Goal: Task Accomplishment & Management: Manage account settings

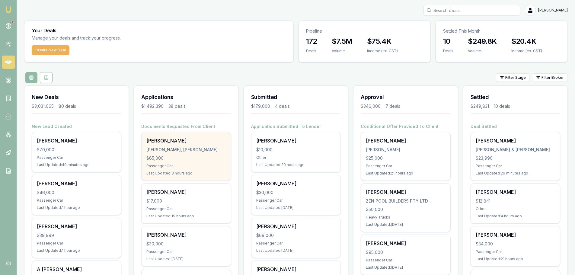
click at [194, 151] on div "[PERSON_NAME], [PERSON_NAME]" at bounding box center [185, 150] width 79 height 6
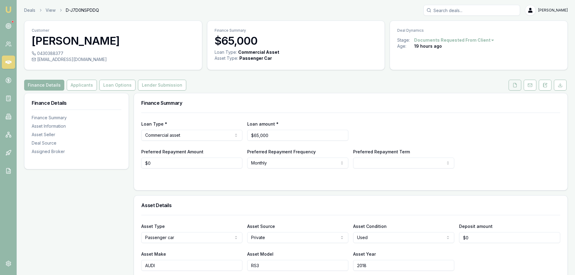
click at [512, 87] on button at bounding box center [514, 85] width 13 height 11
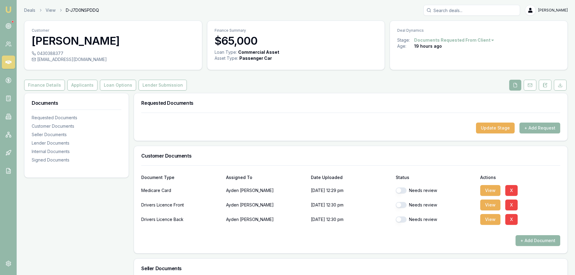
click at [400, 204] on button "button" at bounding box center [400, 205] width 11 height 6
checkbox input "true"
click at [402, 219] on button "button" at bounding box center [400, 219] width 11 height 6
checkbox input "true"
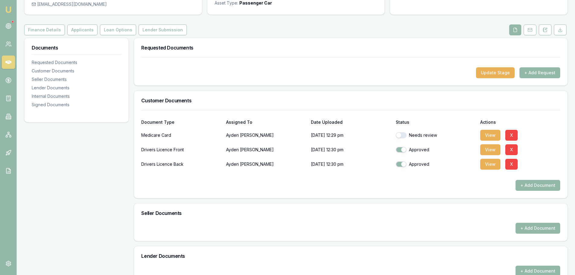
scroll to position [181, 0]
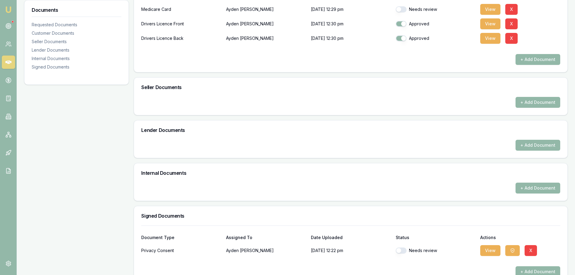
click at [403, 250] on button "button" at bounding box center [400, 250] width 11 height 6
checkbox input "true"
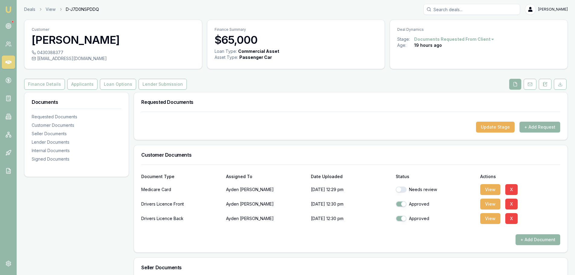
scroll to position [0, 0]
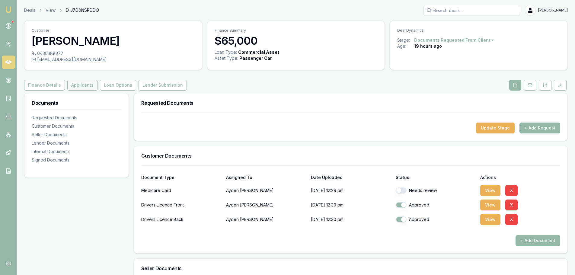
click at [84, 88] on button "Applicants" at bounding box center [82, 85] width 30 height 11
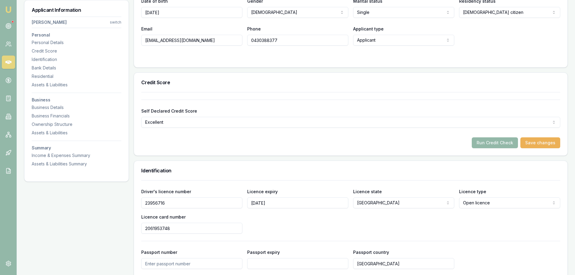
scroll to position [90, 0]
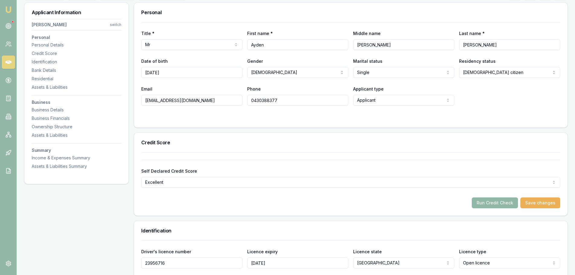
click at [505, 205] on button "Run Credit Check" at bounding box center [494, 202] width 46 height 11
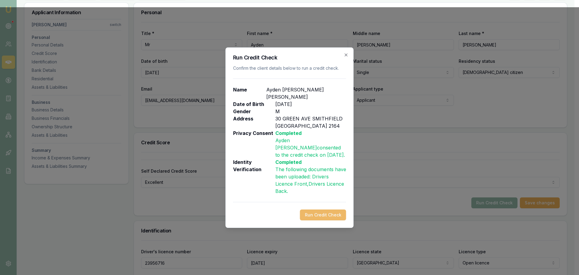
click at [322, 209] on button "Run Credit Check" at bounding box center [323, 214] width 46 height 11
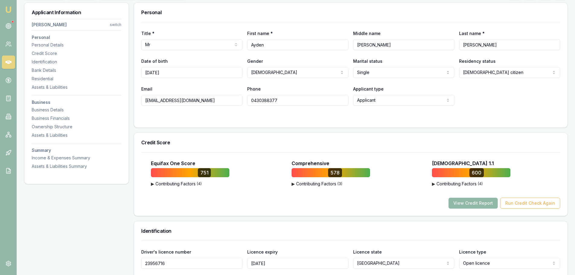
click at [473, 205] on button "View Credit Report" at bounding box center [472, 203] width 49 height 11
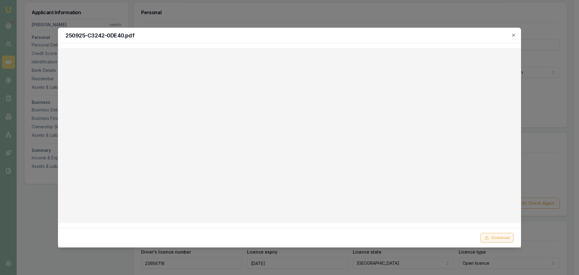
click at [496, 237] on button "Download" at bounding box center [497, 238] width 33 height 10
click at [515, 36] on icon "button" at bounding box center [513, 35] width 5 height 5
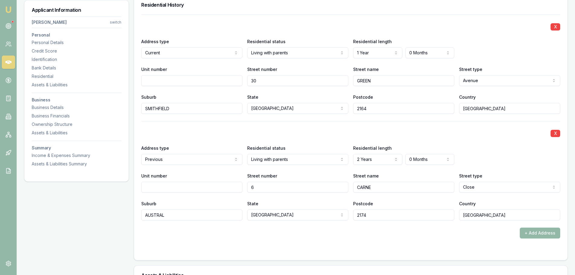
scroll to position [603, 0]
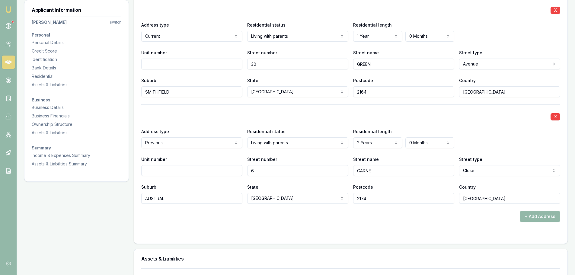
drag, startPoint x: 273, startPoint y: 65, endPoint x: 212, endPoint y: 65, distance: 60.3
click at [212, 65] on div "Unit number Street number 30 Street name GREEN Street type Avenue Access Alley …" at bounding box center [350, 59] width 419 height 21
type input "277"
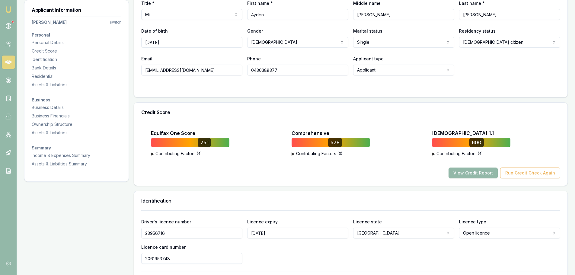
scroll to position [0, 0]
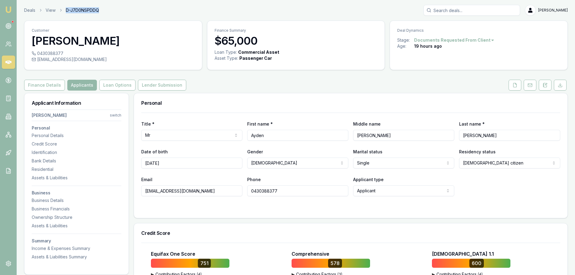
drag, startPoint x: 102, startPoint y: 9, endPoint x: 65, endPoint y: 10, distance: 36.5
click at [65, 10] on div "Deals View D-J7D0NSPDDQ Erin Shield" at bounding box center [295, 10] width 543 height 11
copy span "D-J7D0NSPDDQ"
click at [243, 84] on div "Finance Details Applicants Loan Options Lender Submission" at bounding box center [295, 85] width 543 height 11
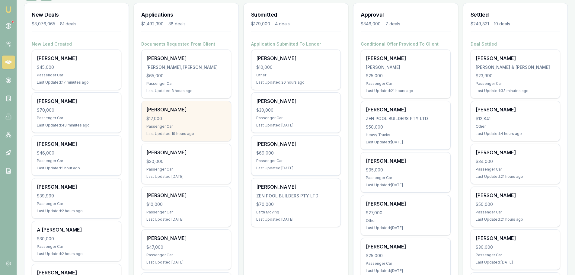
scroll to position [151, 0]
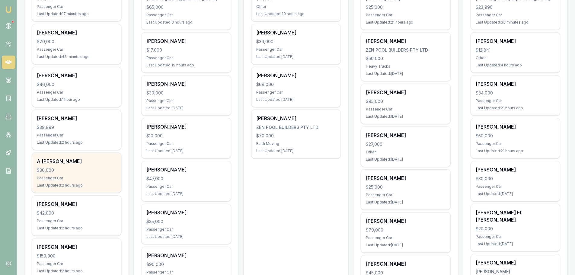
click at [83, 166] on div "A [PERSON_NAME] $30,000 Passenger Car Last Updated: 2 hours ago" at bounding box center [76, 173] width 89 height 40
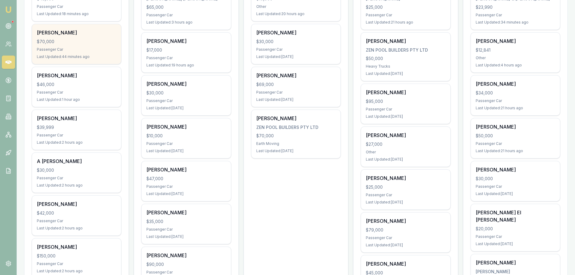
click at [58, 42] on div "$70,000" at bounding box center [76, 42] width 79 height 6
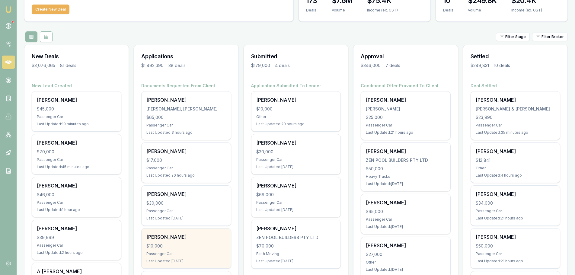
scroll to position [30, 0]
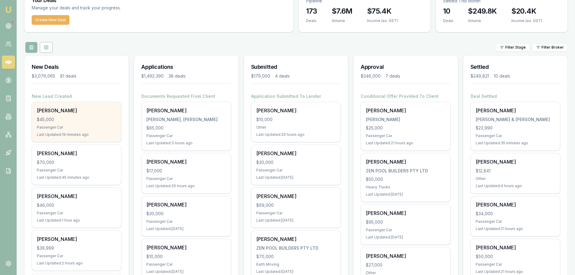
click at [80, 112] on div "Jaymie Mcmanus" at bounding box center [76, 110] width 79 height 7
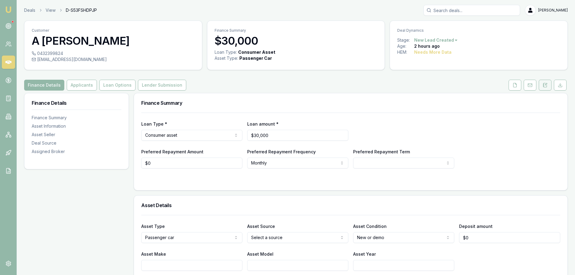
click at [542, 84] on button at bounding box center [544, 85] width 13 height 11
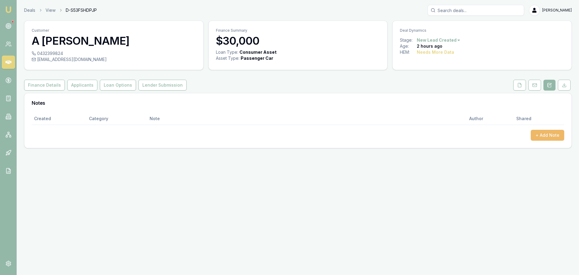
click at [544, 135] on button "+ Add Note" at bounding box center [547, 135] width 33 height 11
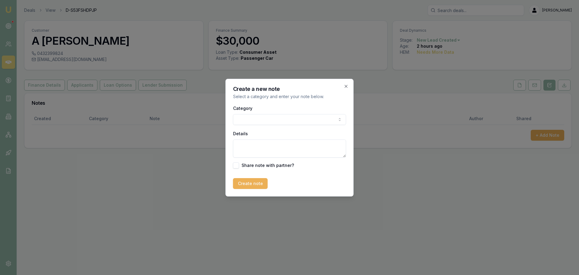
click at [266, 118] on body "Emu Broker Deals View D-S53FSHDPJP Erin Shield Toggle Menu Customer A Groves 04…" at bounding box center [289, 137] width 579 height 275
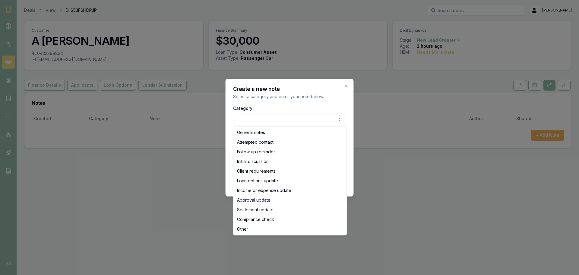
select select "ATTEMPTED_CONTACT"
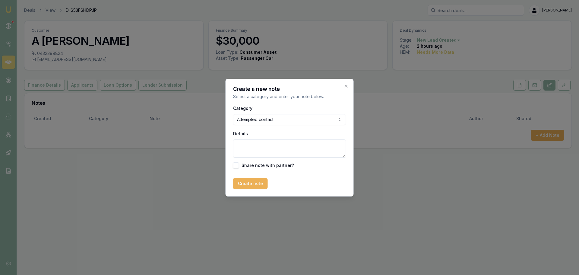
click at [247, 147] on textarea "Details" at bounding box center [289, 148] width 113 height 18
type textarea "sent intro text"
click at [247, 179] on button "Create note" at bounding box center [250, 183] width 35 height 11
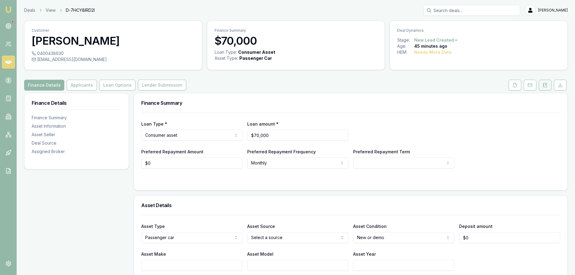
click at [548, 86] on button at bounding box center [544, 85] width 13 height 11
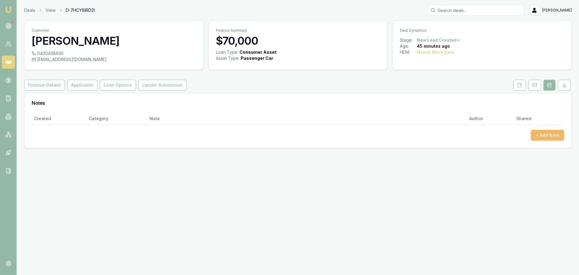
click at [544, 133] on button "+ Add Note" at bounding box center [547, 135] width 33 height 11
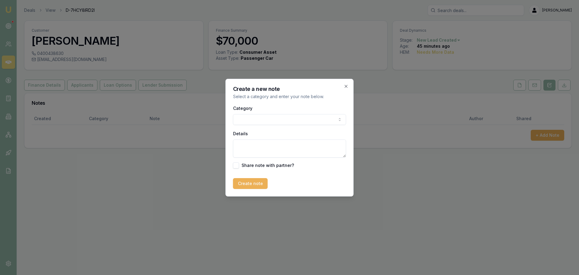
click at [315, 121] on body "Emu Broker Deals View D-7HCY8IRD2I Erin Shield Toggle Menu Customer Hamish Pete…" at bounding box center [289, 137] width 579 height 275
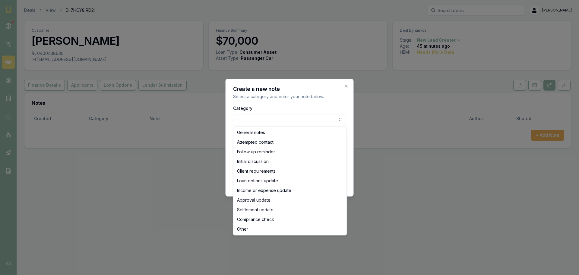
select select "ATTEMPTED_CONTACT"
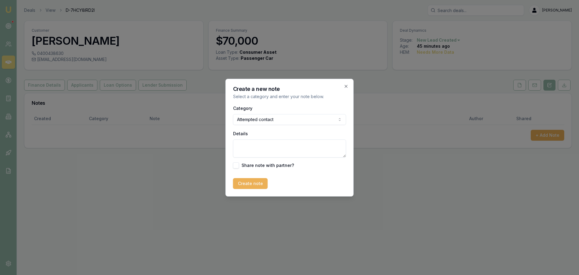
click at [283, 149] on textarea "Details" at bounding box center [289, 148] width 113 height 18
type textarea "sent itnro text"
click at [251, 179] on button "Create note" at bounding box center [250, 183] width 35 height 11
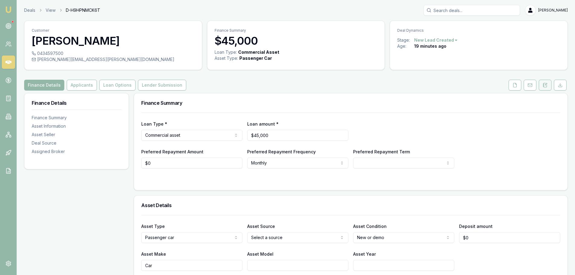
click at [544, 84] on icon at bounding box center [543, 84] width 1 height 0
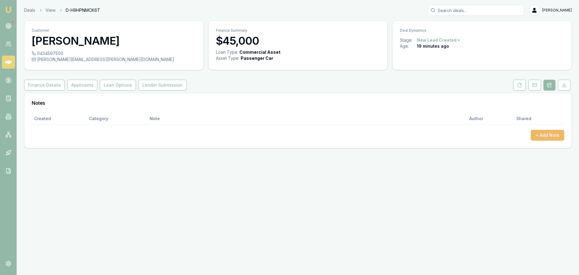
click at [544, 136] on button "+ Add Note" at bounding box center [547, 135] width 33 height 11
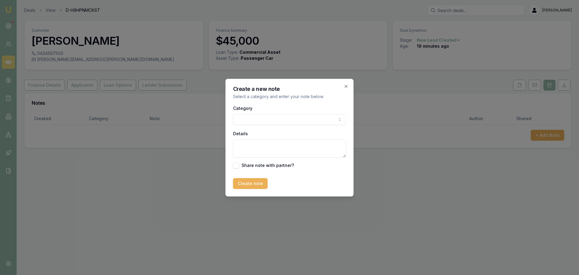
click at [274, 118] on body "Emu Broker Deals View D-H9HPNMCK6T [PERSON_NAME] Toggle Menu Customer [PERSON_N…" at bounding box center [289, 137] width 579 height 275
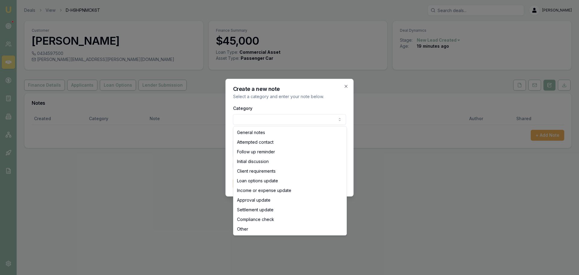
select select "ATTEMPTED_CONTACT"
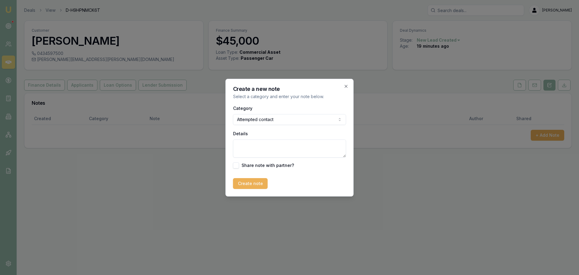
click at [257, 147] on textarea "Details" at bounding box center [289, 148] width 113 height 18
type textarea "sent intro text"
click at [243, 184] on button "Create note" at bounding box center [250, 183] width 35 height 11
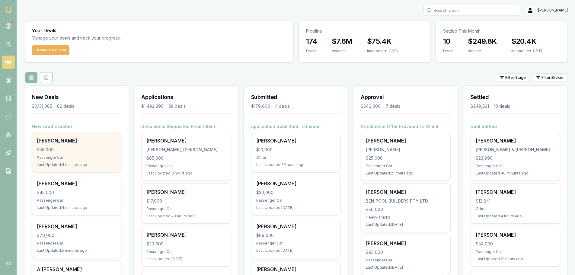
click at [54, 160] on div "Passenger Car" at bounding box center [76, 157] width 79 height 5
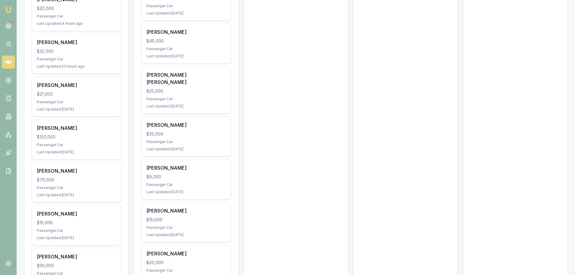
scroll to position [784, 0]
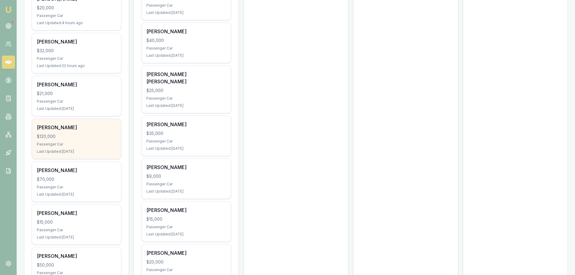
click at [75, 135] on div "$120,000" at bounding box center [76, 136] width 79 height 6
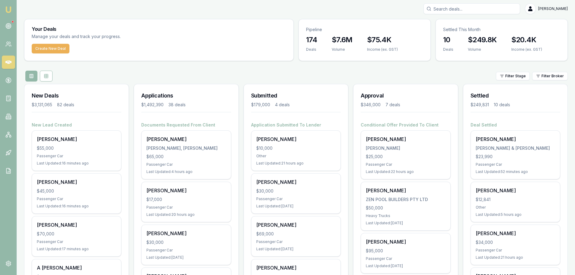
scroll to position [0, 0]
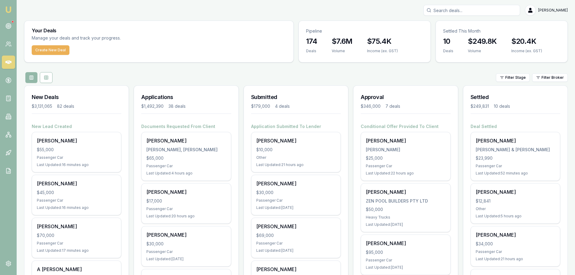
drag, startPoint x: 464, startPoint y: 10, endPoint x: 476, endPoint y: 13, distance: 12.4
click at [464, 10] on input "Search deals" at bounding box center [471, 10] width 97 height 11
click at [220, 76] on div "Filter Stage Filter Broker" at bounding box center [295, 77] width 543 height 11
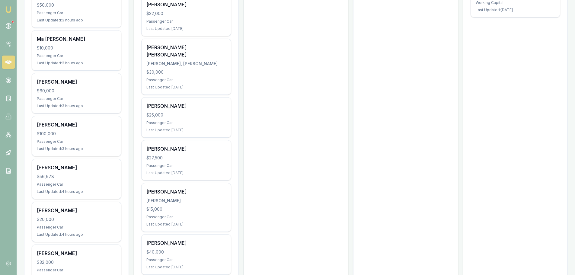
scroll to position [573, 0]
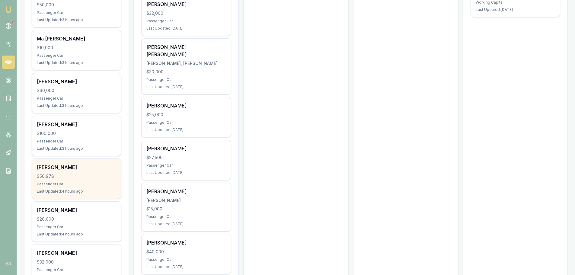
click at [85, 177] on div "$56,978" at bounding box center [76, 176] width 79 height 6
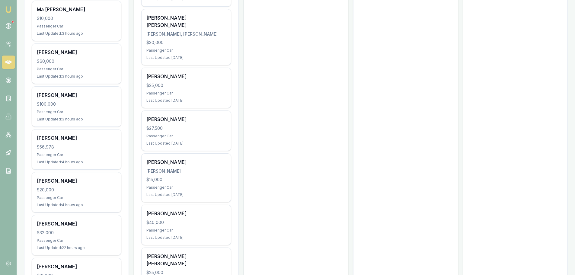
scroll to position [603, 0]
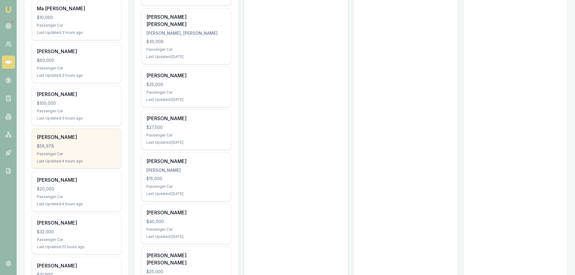
click at [61, 146] on div "$56,978" at bounding box center [76, 146] width 79 height 6
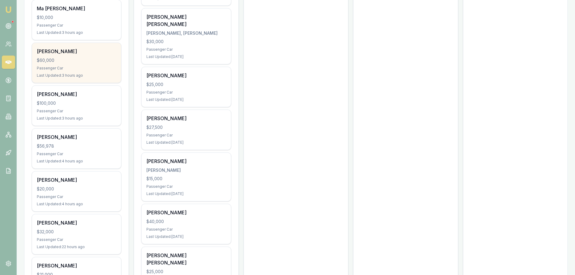
click at [75, 64] on div "Ian Payne $60,000 Passenger Car Last Updated: 3 hours ago" at bounding box center [76, 63] width 89 height 40
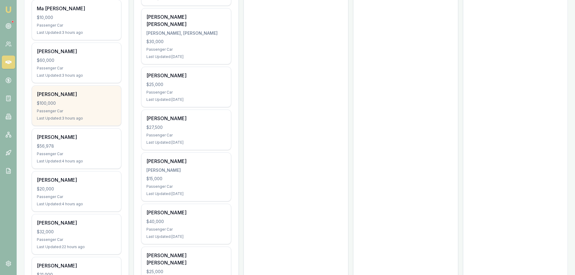
click at [52, 100] on div "$100,000" at bounding box center [76, 103] width 79 height 6
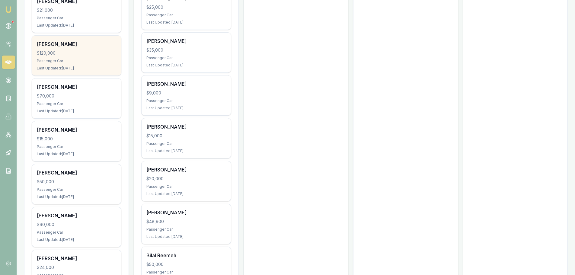
scroll to position [875, 0]
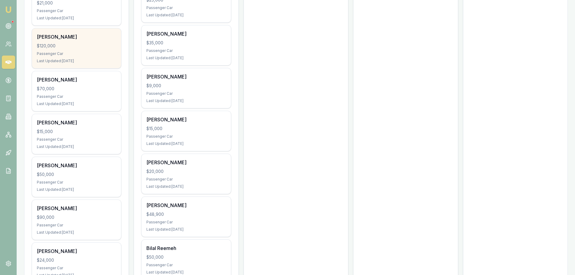
click at [76, 91] on div "$70,000" at bounding box center [76, 89] width 79 height 6
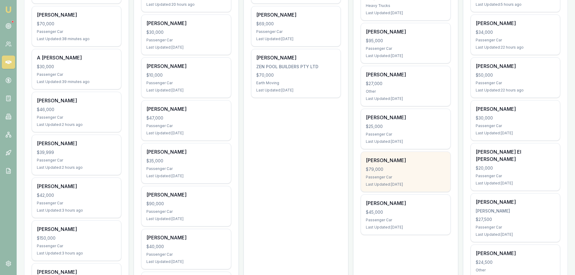
scroll to position [60, 0]
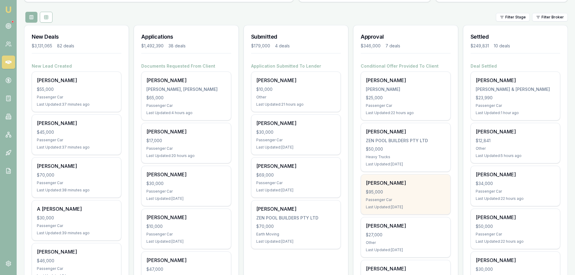
click at [411, 188] on div "ROBERT REYNOLDS $95,000 Passenger Car Last Updated: 2 days ago" at bounding box center [405, 194] width 89 height 40
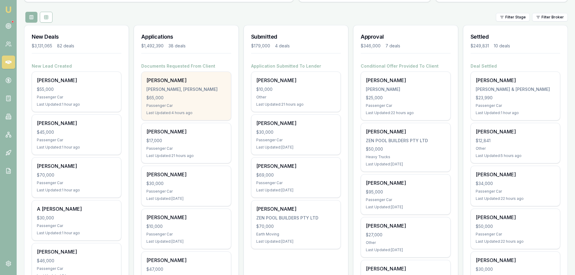
click at [173, 102] on div "Ayden Johan JOHAN, AYDEN JOHNATHON $65,000 Passenger Car Last Updated: 4 hours …" at bounding box center [185, 96] width 89 height 48
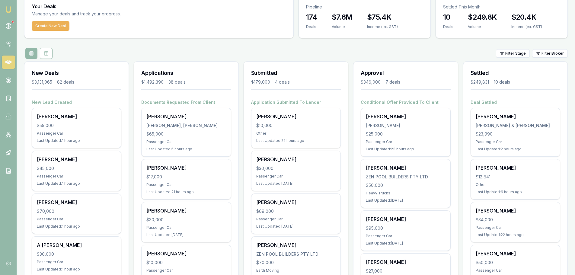
scroll to position [0, 0]
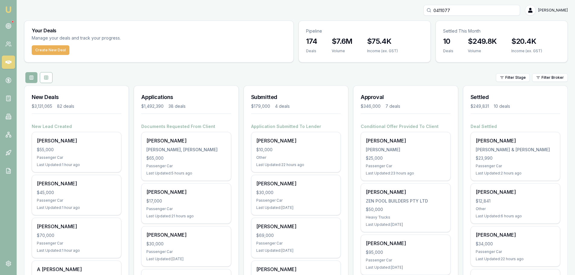
drag, startPoint x: 488, startPoint y: 10, endPoint x: 338, endPoint y: 8, distance: 149.6
click at [357, 10] on div "0411077 Erin Shield" at bounding box center [295, 10] width 543 height 11
type input "0461466978"
click at [338, 8] on div "0461466978 No results Erin Shield" at bounding box center [295, 10] width 543 height 11
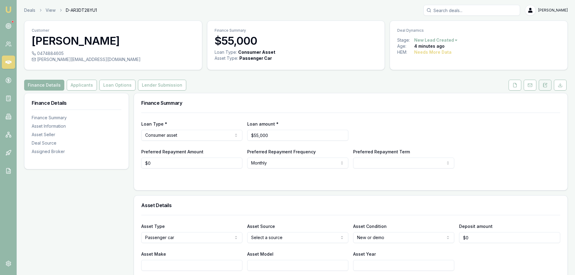
click at [545, 84] on icon at bounding box center [546, 84] width 2 height 2
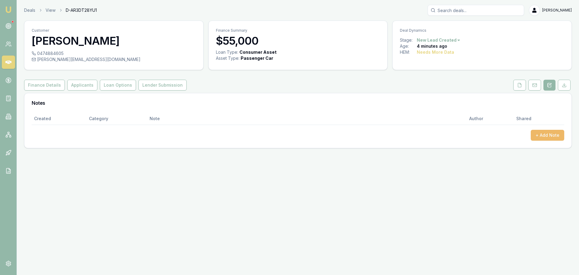
click at [543, 136] on button "+ Add Note" at bounding box center [547, 135] width 33 height 11
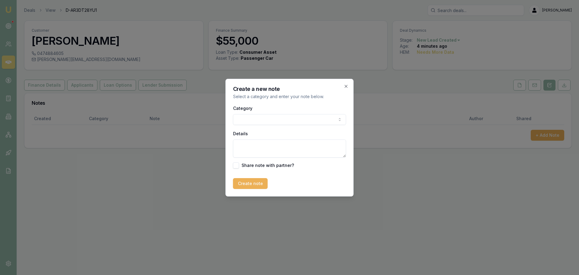
click at [248, 119] on body "Emu Broker Deals View D-AR3DT28YU1 Erin Shield Toggle Menu Customer Tam C 04748…" at bounding box center [289, 137] width 579 height 275
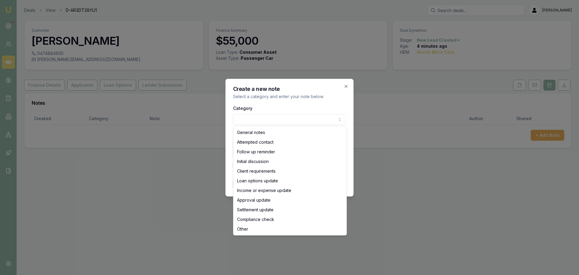
select select "ATTEMPTED_CONTACT"
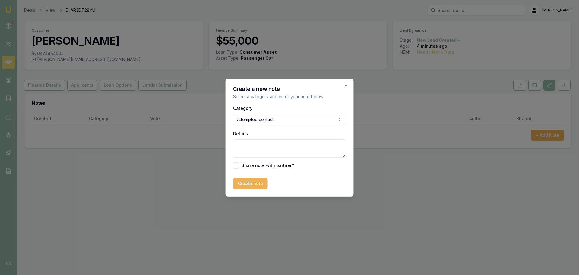
click at [253, 151] on textarea "Details" at bounding box center [289, 148] width 113 height 18
type textarea "sent intro text"
click at [250, 181] on button "Create note" at bounding box center [250, 183] width 35 height 11
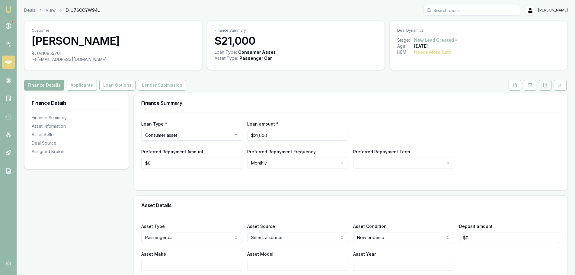
click at [544, 85] on icon at bounding box center [544, 85] width 5 height 5
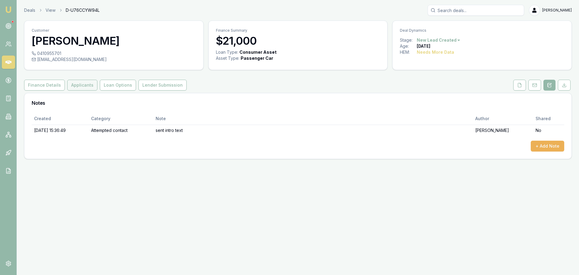
click at [77, 87] on button "Applicants" at bounding box center [82, 85] width 30 height 11
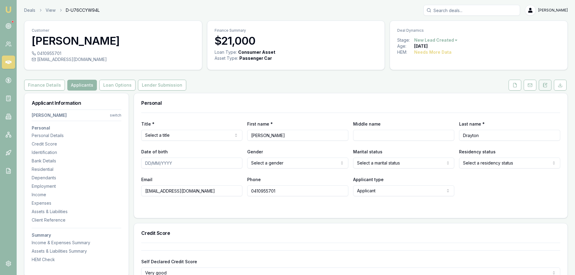
click at [544, 84] on icon at bounding box center [544, 85] width 5 height 5
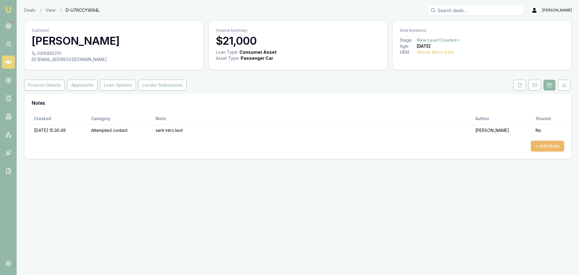
click at [544, 144] on button "+ Add Note" at bounding box center [547, 146] width 33 height 11
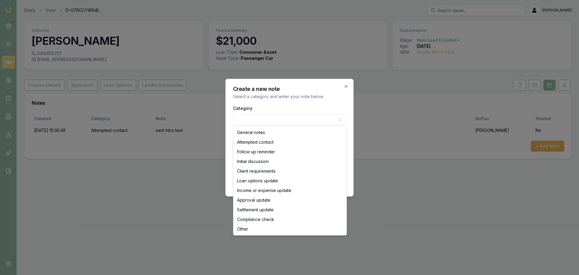
click at [247, 122] on body "Emu Broker Deals View D-U76CCYW94L [PERSON_NAME] Toggle Menu Customer [PERSON_N…" at bounding box center [289, 137] width 579 height 275
select select "ATTEMPTED_CONTACT"
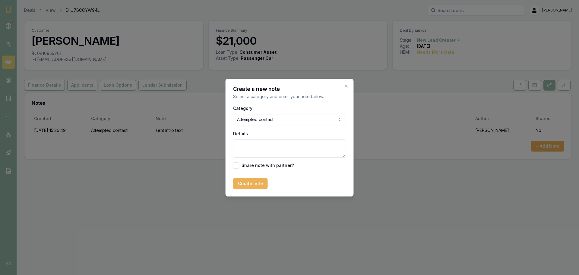
click at [251, 147] on textarea "Details" at bounding box center [289, 148] width 113 height 18
click at [282, 146] on textarea "Left VM and sent" at bounding box center [289, 148] width 113 height 18
type textarea "Left VM and sent text"
click at [246, 187] on button "Create note" at bounding box center [250, 183] width 35 height 11
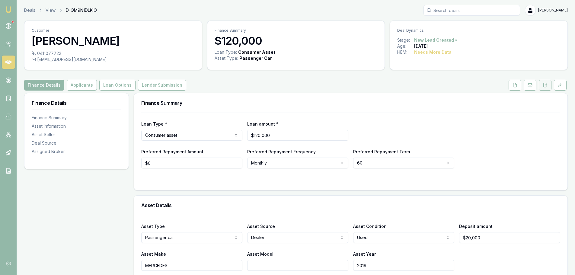
click at [546, 87] on icon at bounding box center [544, 85] width 5 height 5
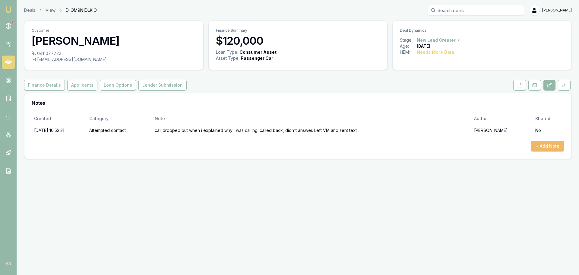
click at [539, 143] on button "+ Add Note" at bounding box center [547, 146] width 33 height 11
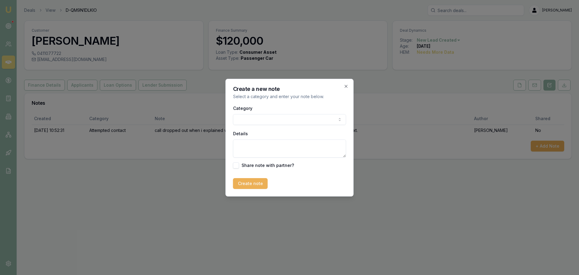
click at [312, 122] on body "Emu Broker Deals View D-QM9N1DLKIO Erin Shield Toggle Menu Customer Mohammed Mo…" at bounding box center [289, 137] width 579 height 275
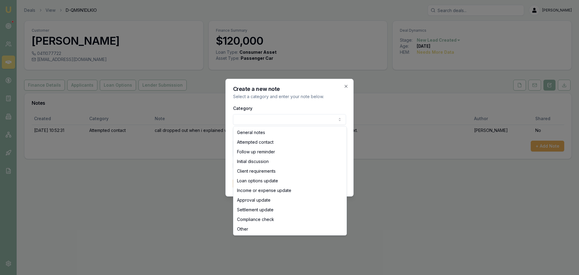
select select "ATTEMPTED_CONTACT"
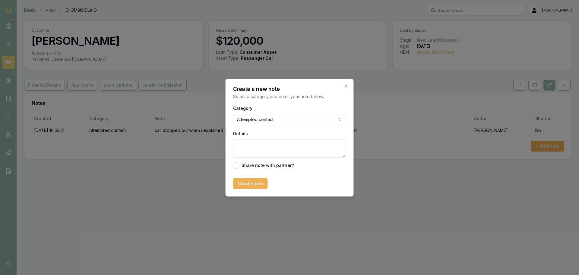
click at [274, 152] on textarea "Details" at bounding box center [289, 148] width 113 height 18
type textarea "left Vm and sent text"
click at [248, 180] on button "Create note" at bounding box center [250, 183] width 35 height 11
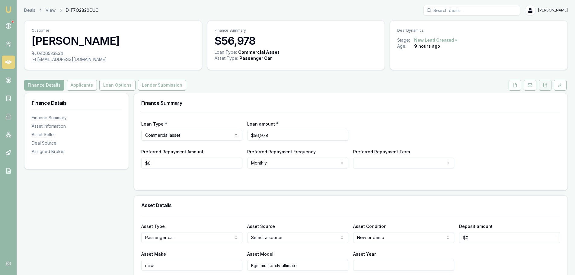
click at [544, 87] on icon at bounding box center [544, 85] width 5 height 5
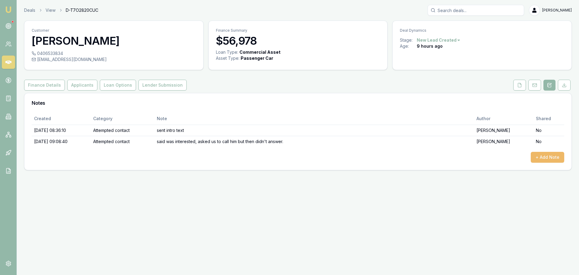
click at [540, 159] on button "+ Add Note" at bounding box center [547, 157] width 33 height 11
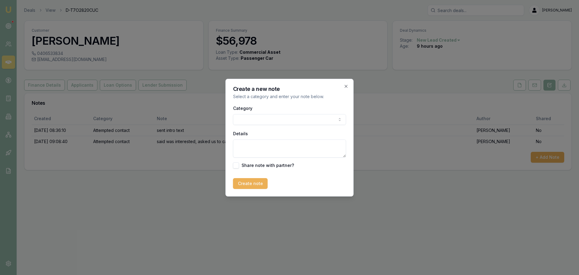
click at [247, 119] on body "Emu Broker Deals View D-T7O2820CUC Erin Shield Toggle Menu Customer Thomas Bamf…" at bounding box center [289, 137] width 579 height 275
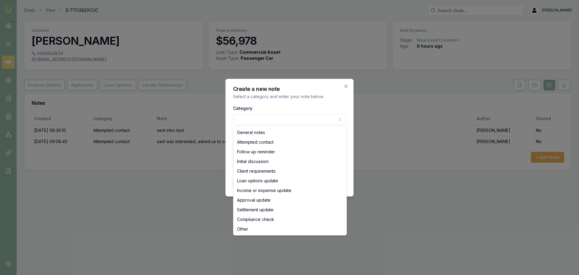
select select "ATTEMPTED_CONTACT"
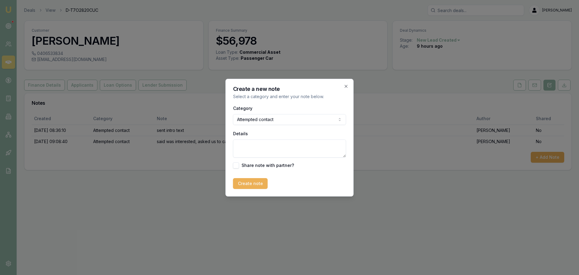
click at [251, 148] on textarea "Details" at bounding box center [289, 148] width 113 height 18
type textarea "called again, left message"
click at [241, 184] on button "Create note" at bounding box center [250, 183] width 35 height 11
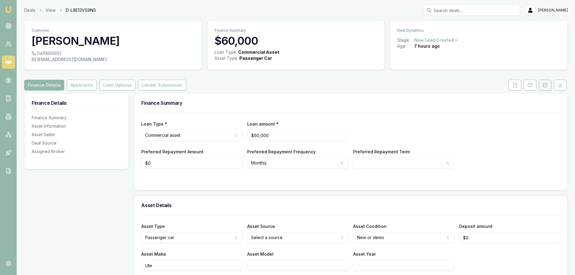
click at [546, 84] on icon at bounding box center [544, 85] width 5 height 5
click at [542, 86] on button at bounding box center [544, 85] width 13 height 11
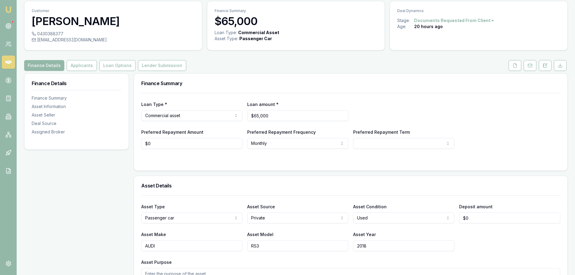
scroll to position [30, 0]
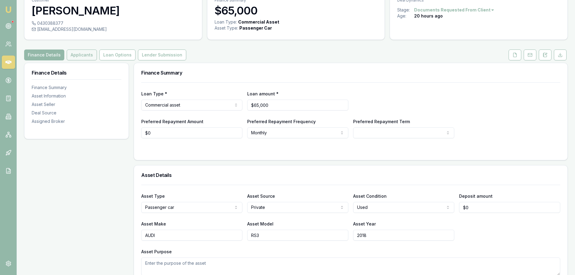
click at [84, 54] on button "Applicants" at bounding box center [82, 54] width 30 height 11
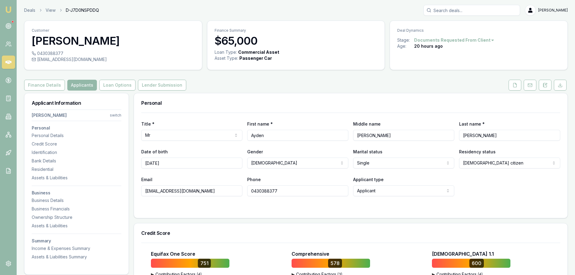
click at [275, 69] on div "Finance Summary $65,000 Loan Type: Commercial Asset Asset Type : Passenger Car" at bounding box center [296, 45] width 178 height 49
click at [290, 94] on div "Personal" at bounding box center [350, 102] width 433 height 19
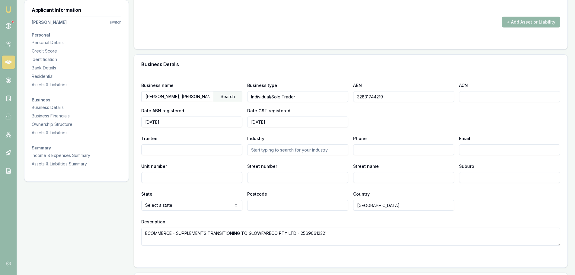
scroll to position [1327, 0]
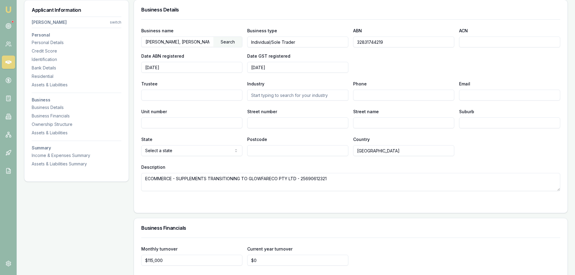
click at [367, 9] on h3 "Business Details" at bounding box center [350, 9] width 419 height 5
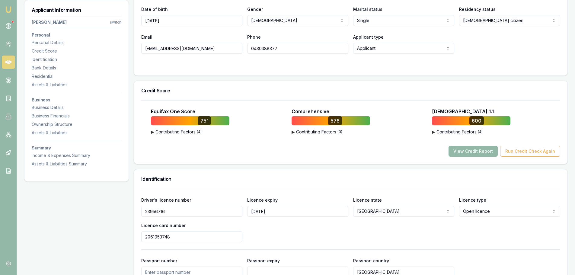
scroll to position [60, 0]
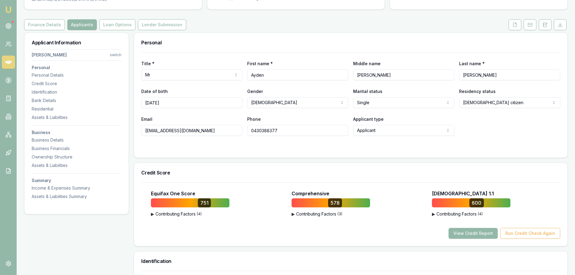
click at [255, 33] on div "Personal" at bounding box center [350, 42] width 433 height 19
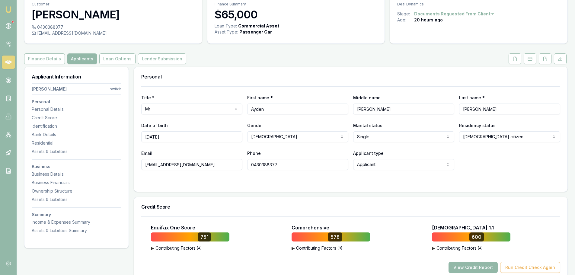
scroll to position [0, 0]
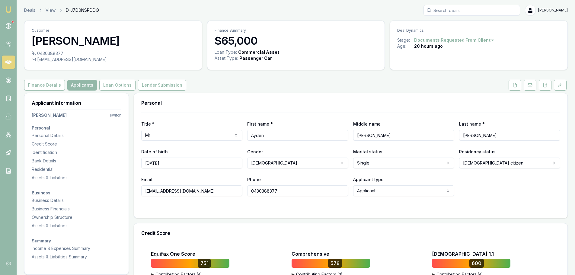
click at [403, 82] on div "Finance Details Applicants Loan Options Lender Submission" at bounding box center [295, 85] width 543 height 11
